Goal: Information Seeking & Learning: Learn about a topic

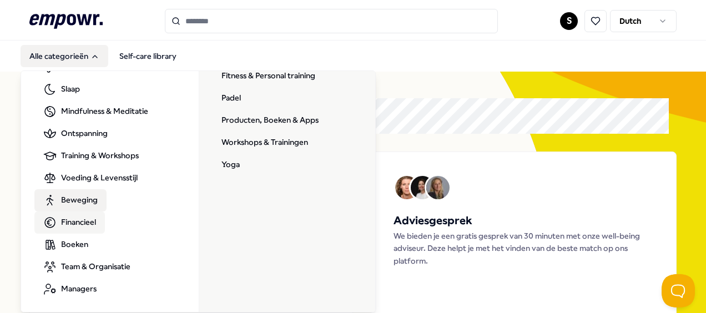
scroll to position [55, 0]
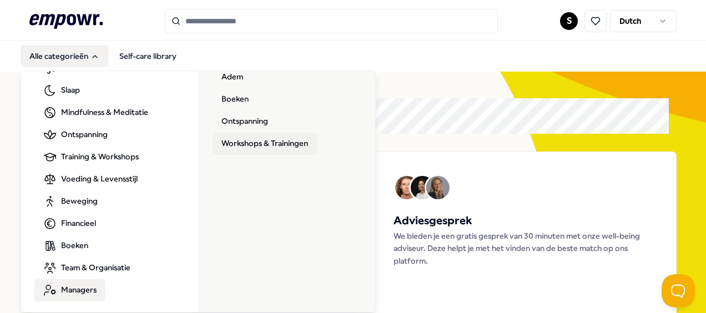
click at [268, 143] on link "Workshops & Trainingen" at bounding box center [265, 144] width 104 height 22
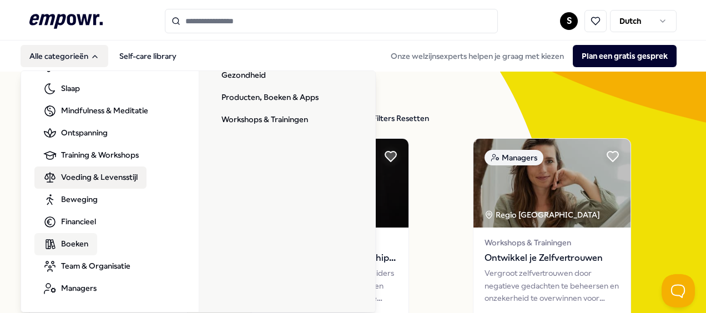
scroll to position [56, 0]
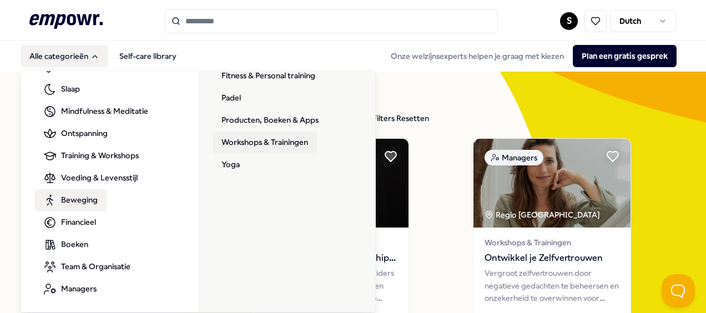
click at [259, 132] on link "Workshops & Trainingen" at bounding box center [265, 143] width 104 height 22
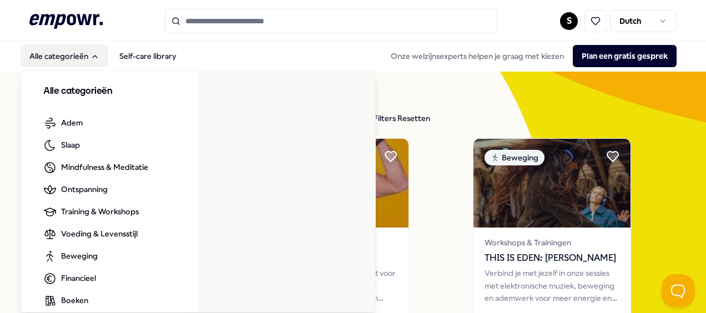
click at [68, 85] on h3 "Alle categorieën" at bounding box center [109, 91] width 133 height 14
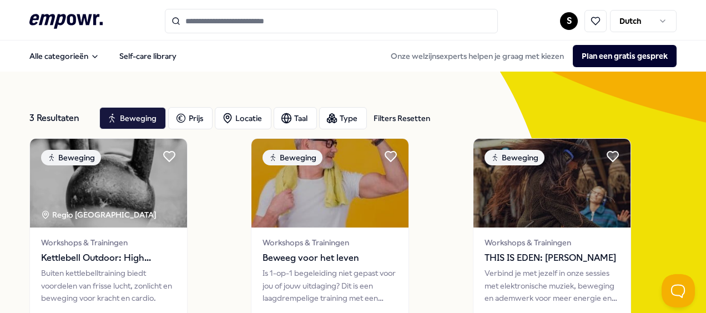
click at [75, 20] on icon at bounding box center [65, 21] width 73 height 14
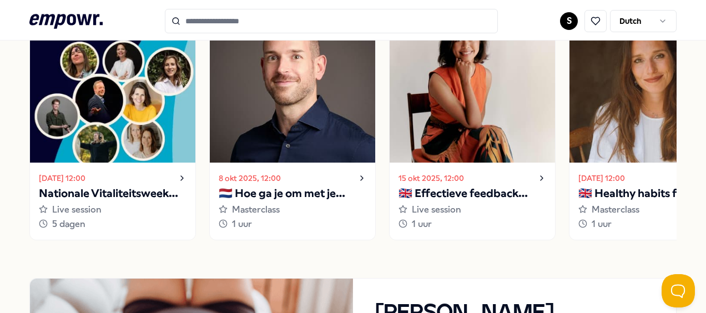
scroll to position [1128, 0]
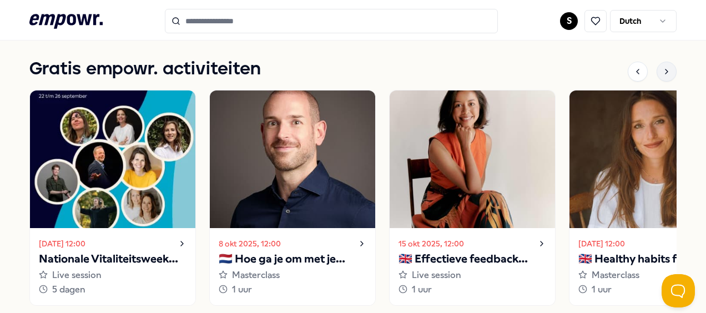
click at [665, 71] on icon at bounding box center [666, 71] width 2 height 4
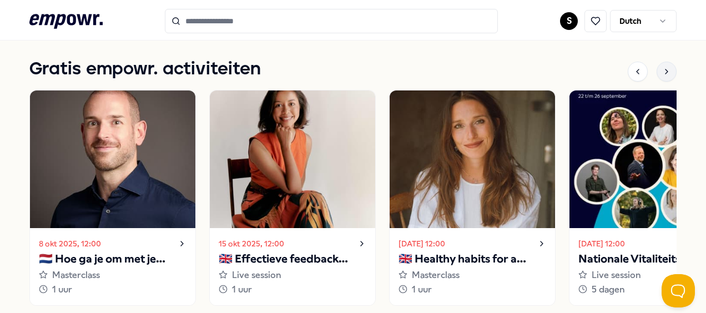
click at [665, 71] on icon at bounding box center [666, 71] width 2 height 4
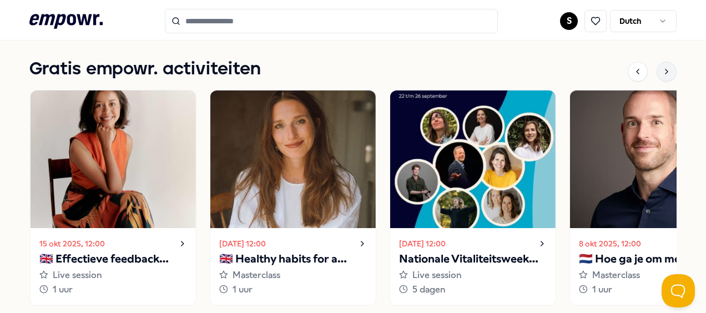
click at [665, 71] on icon at bounding box center [666, 71] width 2 height 4
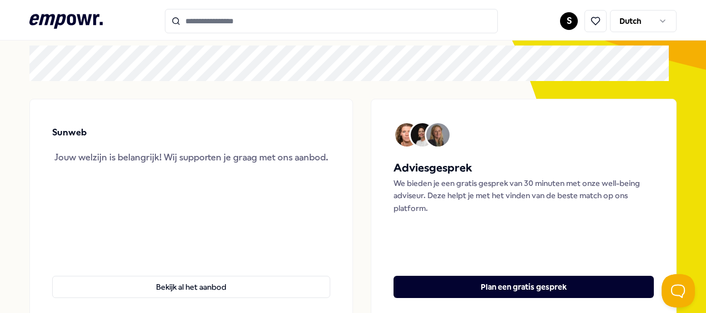
scroll to position [0, 0]
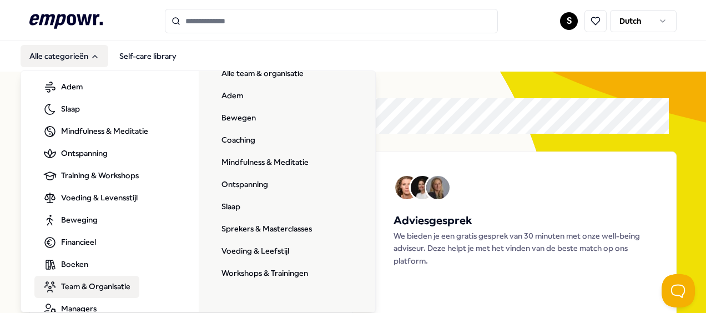
scroll to position [56, 0]
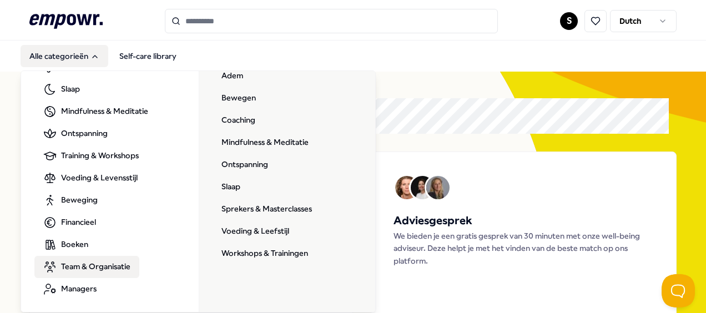
click at [98, 268] on span "Team & Organisatie" at bounding box center [95, 266] width 69 height 12
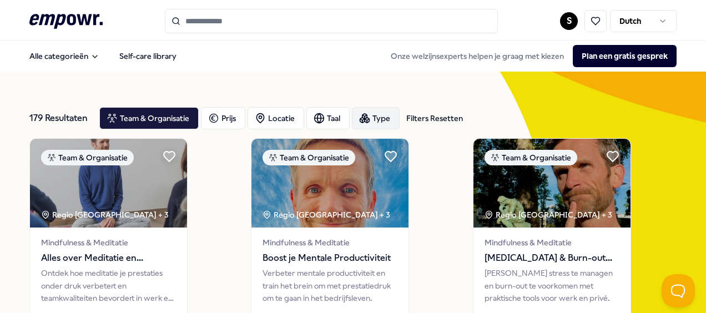
click at [373, 114] on div "Type" at bounding box center [376, 118] width 48 height 22
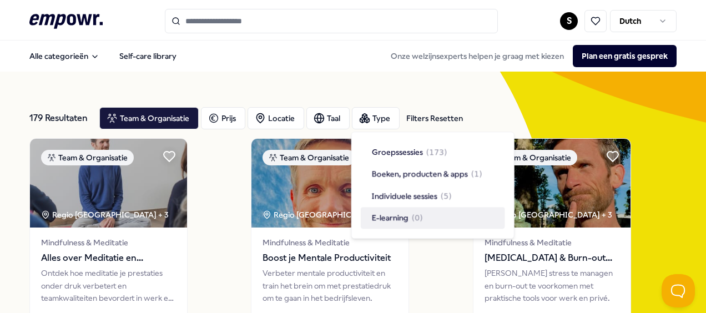
drag, startPoint x: 390, startPoint y: 154, endPoint x: 432, endPoint y: 188, distance: 53.7
click at [432, 188] on div "Groepssessies ( 173 ) Boeken, producten & apps ( 1 ) Individuele sessies ( 5 ) …" at bounding box center [433, 185] width 144 height 87
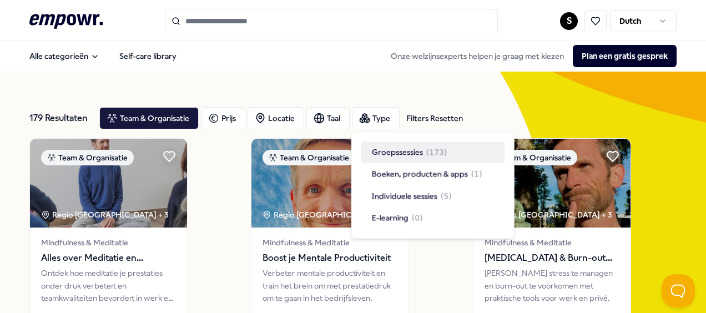
click at [396, 144] on div "Groepssessies ( 173 )" at bounding box center [433, 152] width 144 height 21
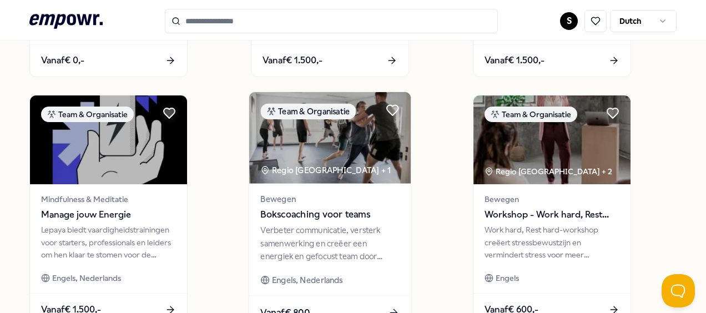
scroll to position [927, 0]
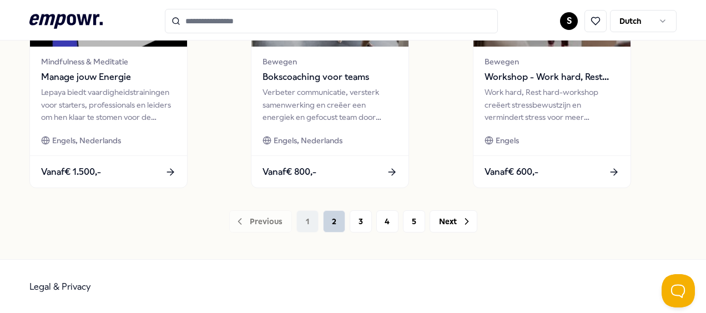
click at [323, 215] on button "2" at bounding box center [334, 221] width 22 height 22
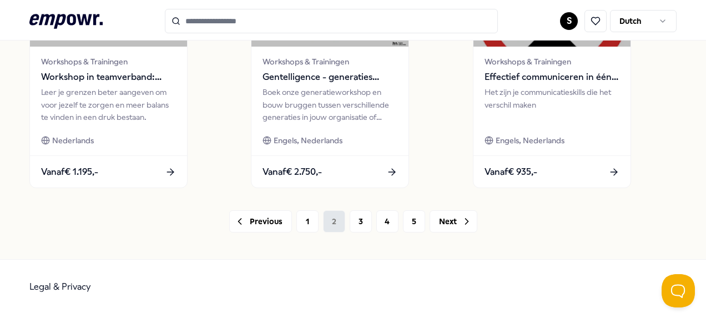
click at [323, 215] on div "Previous 1 2 3 4 5 Next" at bounding box center [352, 221] width 647 height 22
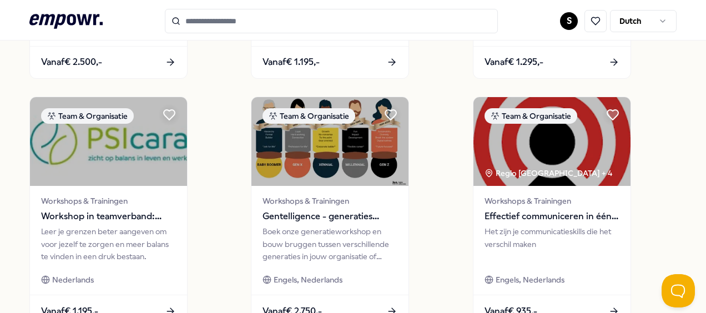
scroll to position [788, 0]
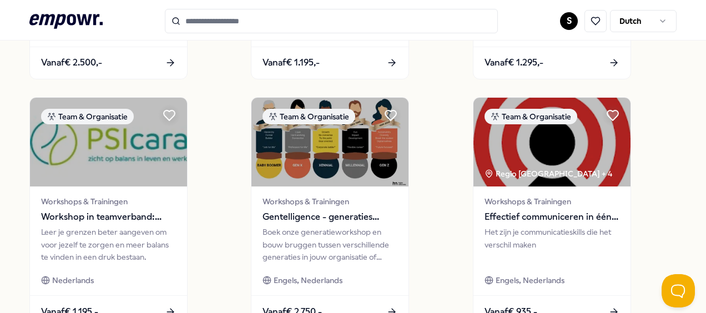
click at [323, 215] on span "Gentelligence - generaties workshop" at bounding box center [330, 217] width 135 height 14
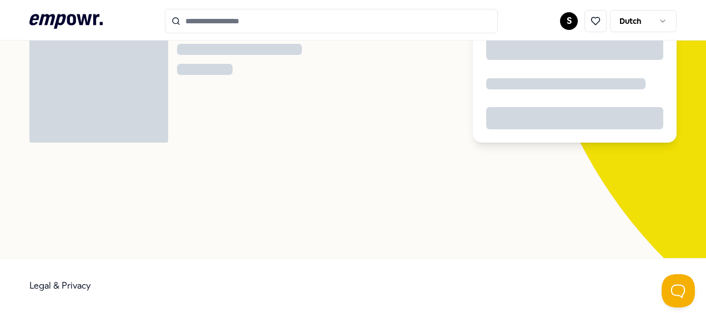
scroll to position [72, 0]
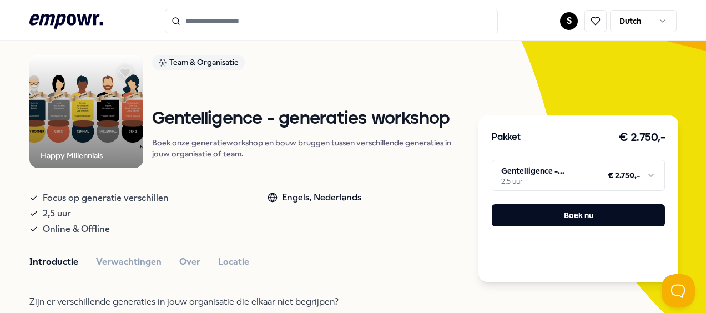
drag, startPoint x: 323, startPoint y: 215, endPoint x: 331, endPoint y: 157, distance: 58.8
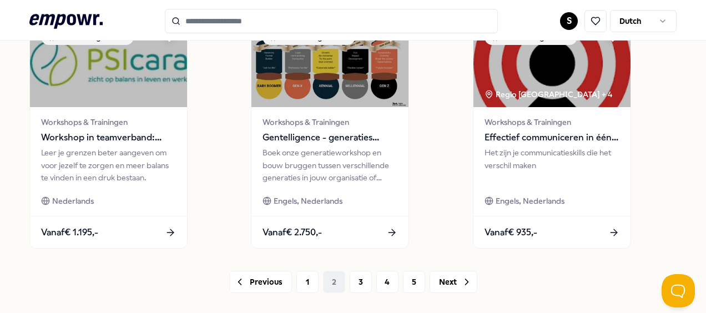
scroll to position [888, 0]
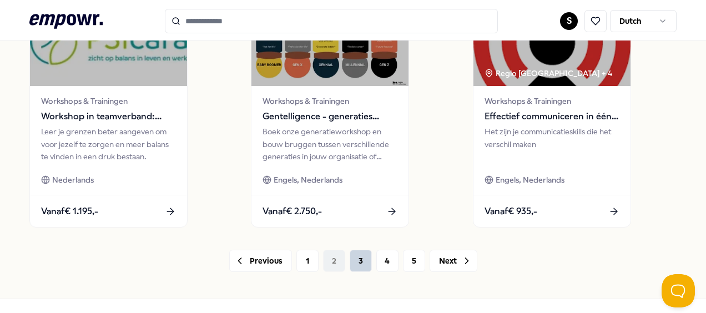
click at [350, 264] on button "3" at bounding box center [361, 261] width 22 height 22
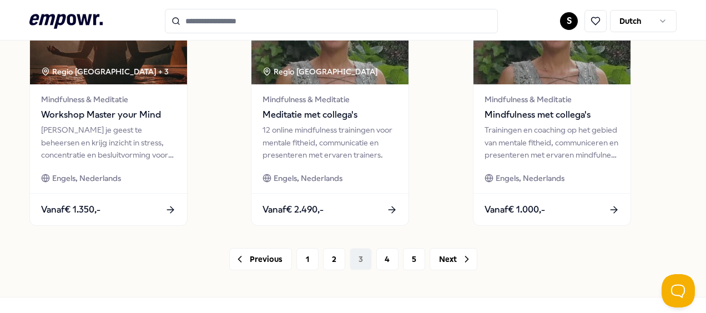
scroll to position [890, 0]
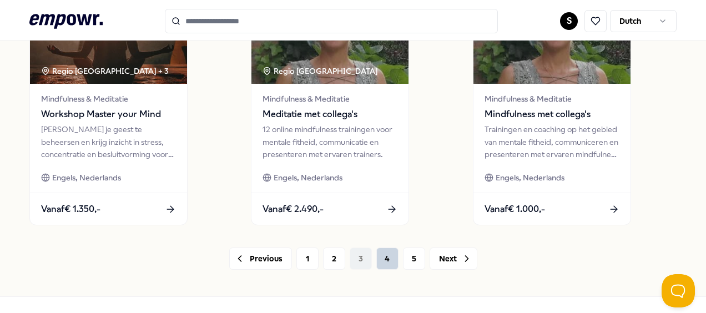
click at [383, 264] on button "4" at bounding box center [387, 259] width 22 height 22
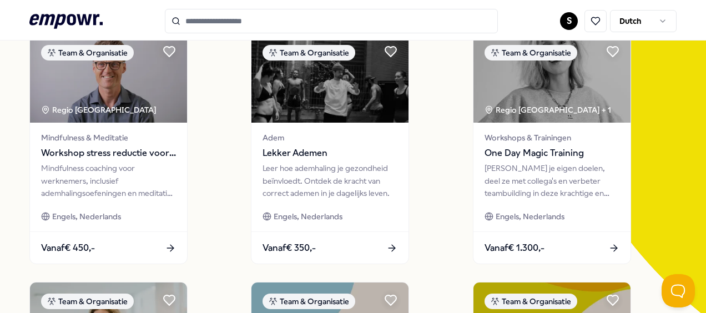
scroll to position [85, 0]
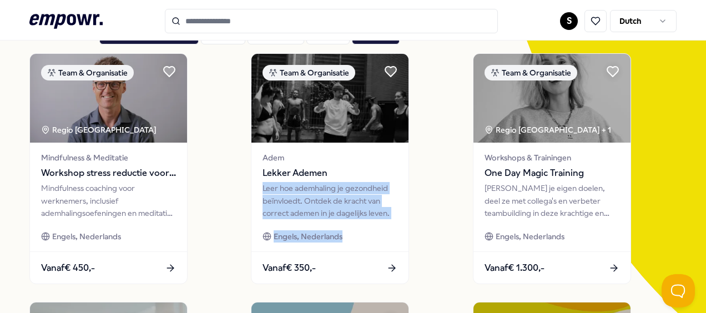
drag, startPoint x: 416, startPoint y: 178, endPoint x: 529, endPoint y: -27, distance: 233.2
click at [529, 0] on html ".empowr-logo_svg__cls-1{fill:#03032f} S Dutch Alle categorieën Self-care librar…" at bounding box center [353, 156] width 706 height 313
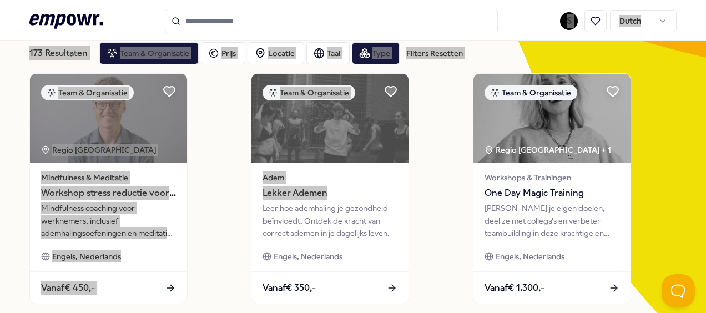
scroll to position [257, 0]
